Goal: Find specific page/section: Find specific page/section

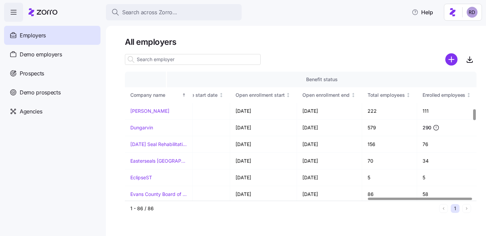
scroll to position [433, 820]
click at [372, 127] on td "579" at bounding box center [389, 127] width 55 height 17
click at [378, 128] on td "579" at bounding box center [389, 127] width 55 height 17
